Goal: Transaction & Acquisition: Purchase product/service

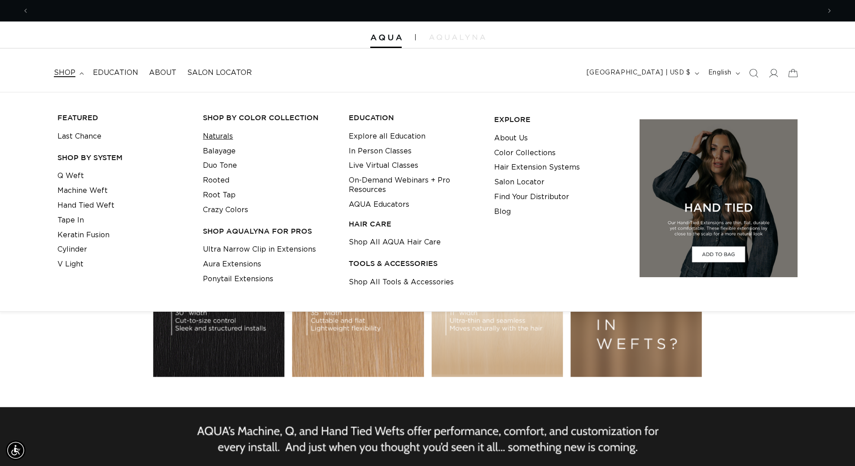
scroll to position [0, 1583]
click at [224, 134] on link "Naturals" at bounding box center [218, 136] width 30 height 15
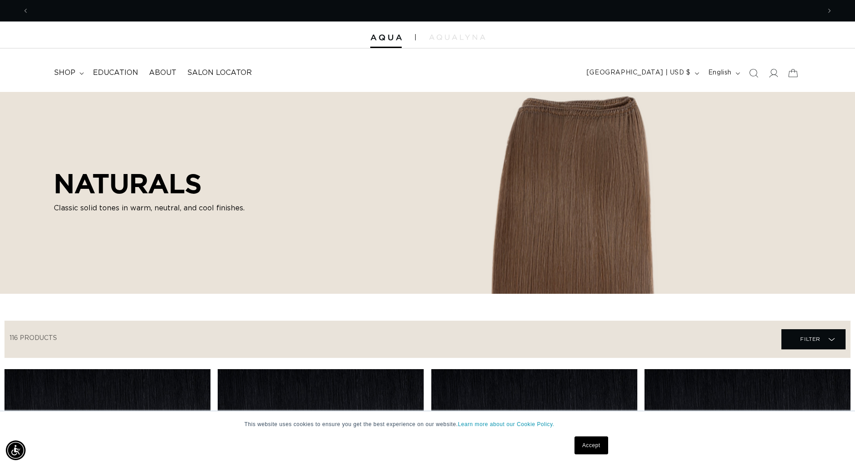
scroll to position [0, 1583]
click at [65, 73] on span "shop" at bounding box center [65, 72] width 22 height 9
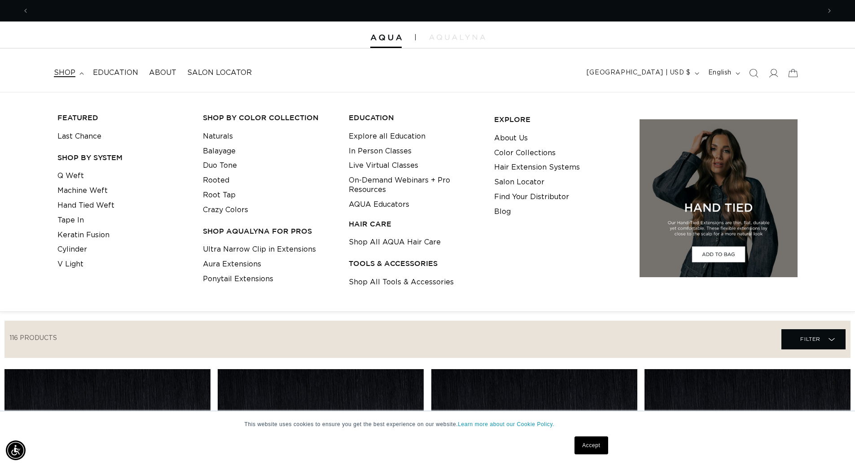
click at [84, 217] on li "Tape In" at bounding box center [123, 220] width 132 height 15
click at [75, 218] on link "Tape In" at bounding box center [70, 220] width 26 height 15
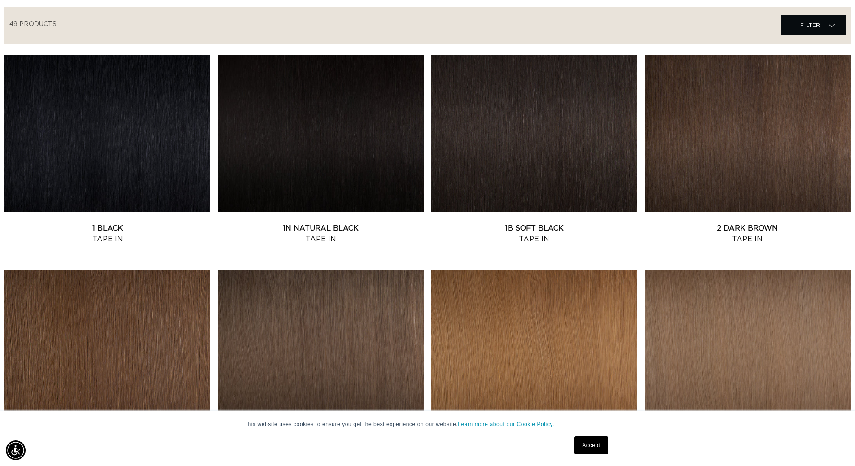
scroll to position [0, 1583]
click at [471, 223] on link "1B Soft Black Tape In" at bounding box center [534, 234] width 206 height 22
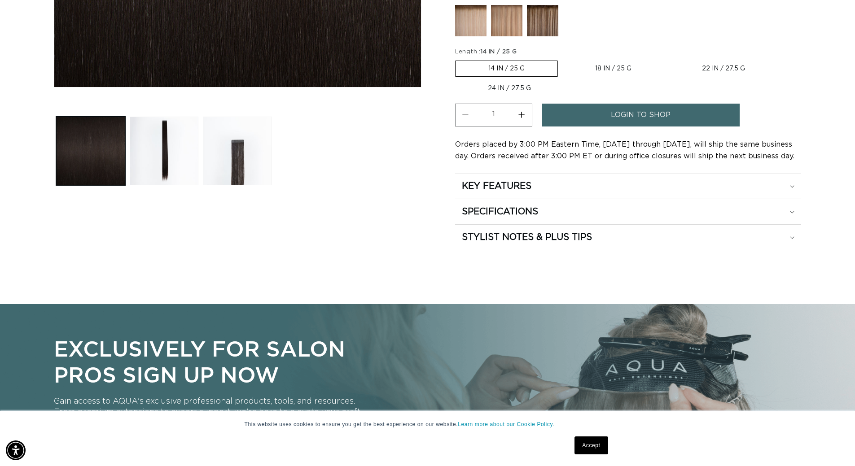
scroll to position [0, 792]
click at [745, 185] on div "KEY FEATURES" at bounding box center [628, 186] width 333 height 12
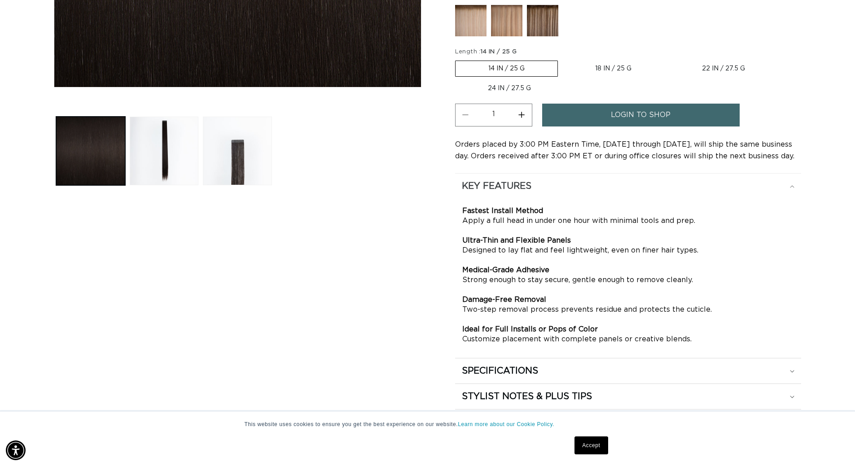
scroll to position [0, 1583]
click at [745, 185] on div "KEY FEATURES" at bounding box center [628, 186] width 333 height 12
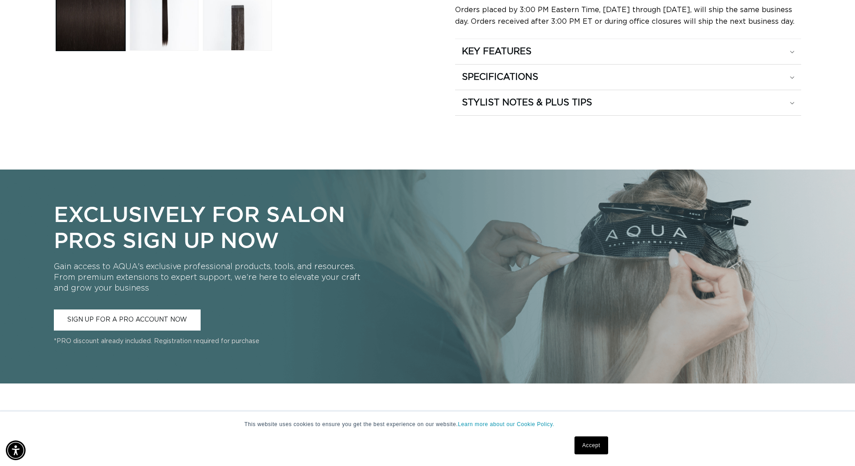
scroll to position [0, 0]
